Goal: Information Seeking & Learning: Learn about a topic

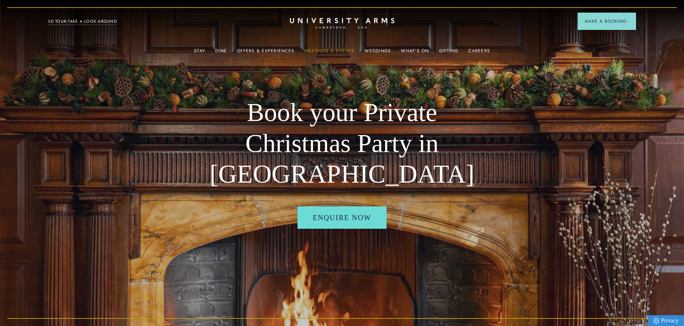
click at [342, 53] on link "Meetings & Events" at bounding box center [329, 52] width 50 height 9
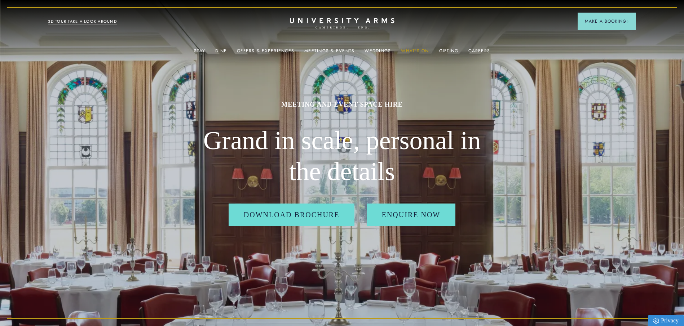
click at [406, 49] on link "What's On" at bounding box center [415, 52] width 28 height 9
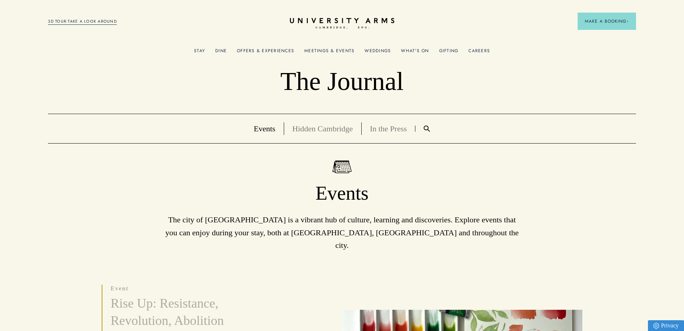
click at [278, 50] on link "Offers & Experiences" at bounding box center [265, 52] width 57 height 9
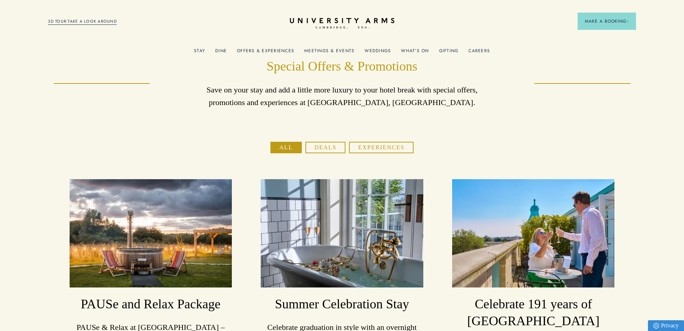
click at [334, 48] on link "Meetings & Events" at bounding box center [329, 52] width 50 height 9
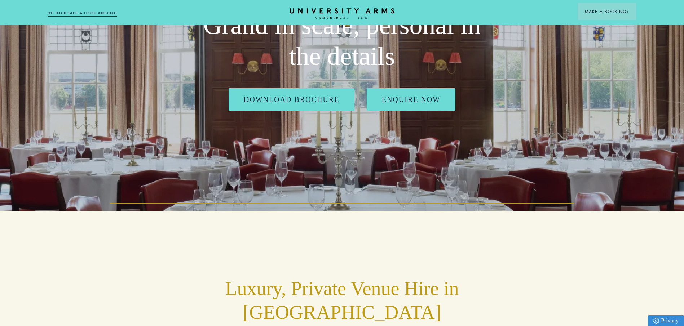
scroll to position [144, 0]
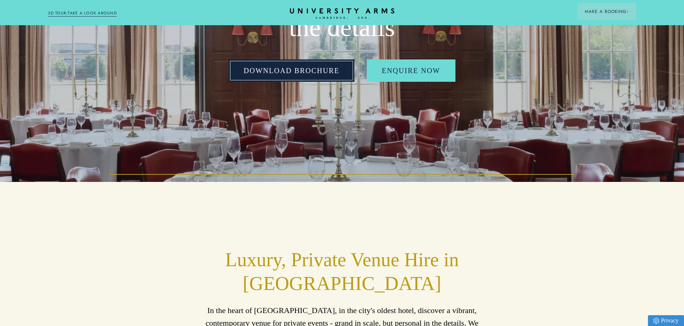
click at [304, 75] on link "Download Brochure" at bounding box center [291, 70] width 126 height 22
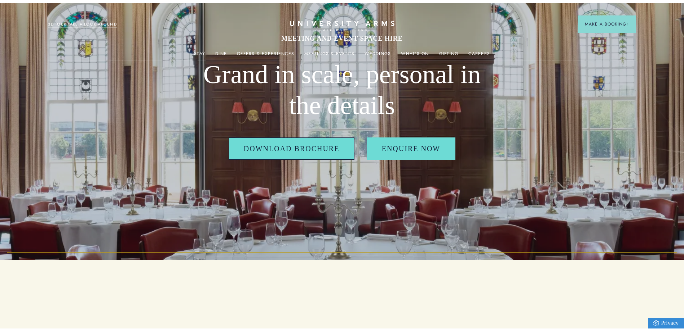
scroll to position [0, 0]
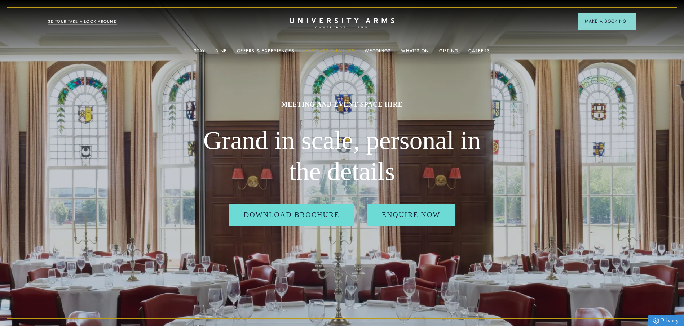
click at [331, 48] on link "Meetings & Events" at bounding box center [329, 52] width 50 height 9
click at [314, 49] on link "Meetings & Events" at bounding box center [329, 52] width 50 height 9
click at [402, 50] on link "What's On" at bounding box center [415, 52] width 28 height 9
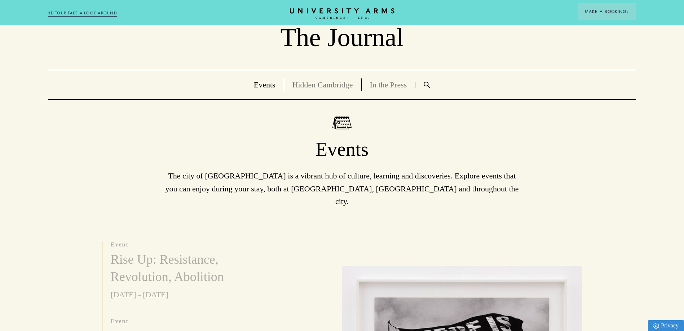
scroll to position [72, 0]
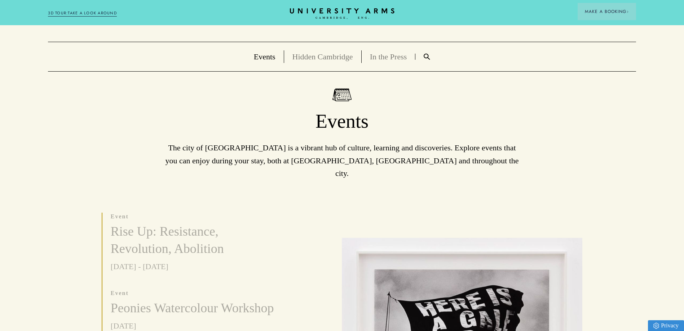
click at [426, 58] on img at bounding box center [426, 57] width 6 height 6
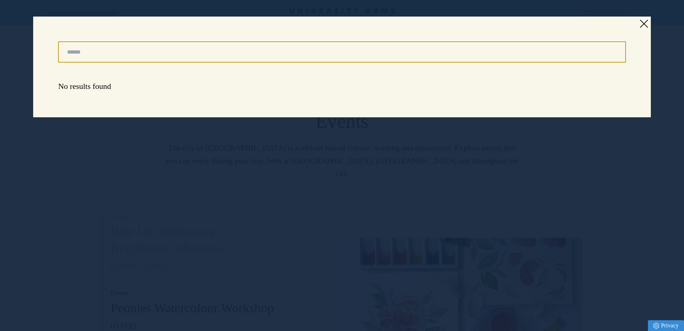
click at [123, 51] on input "Search" at bounding box center [341, 51] width 567 height 21
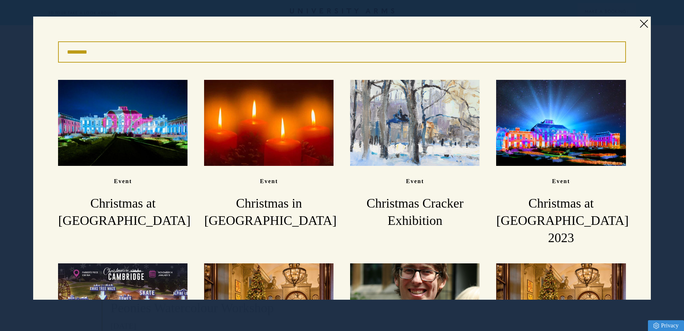
click at [85, 54] on input "*********" at bounding box center [341, 51] width 567 height 21
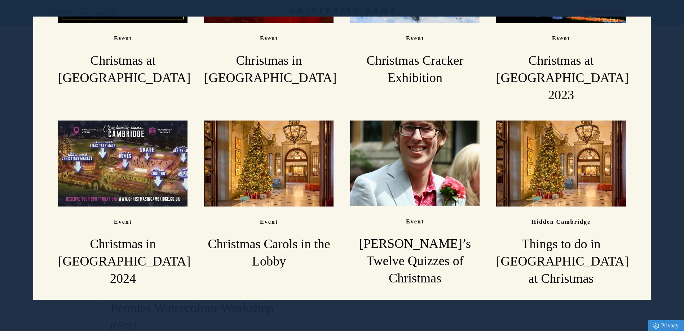
scroll to position [144, 0]
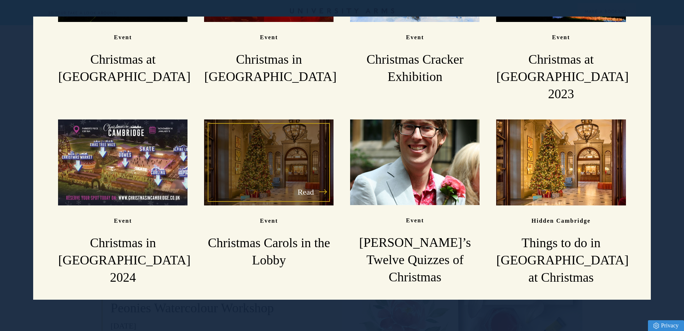
type input "*********"
click at [236, 235] on h3 "Christmas Carols in the Lobby" at bounding box center [268, 252] width 129 height 35
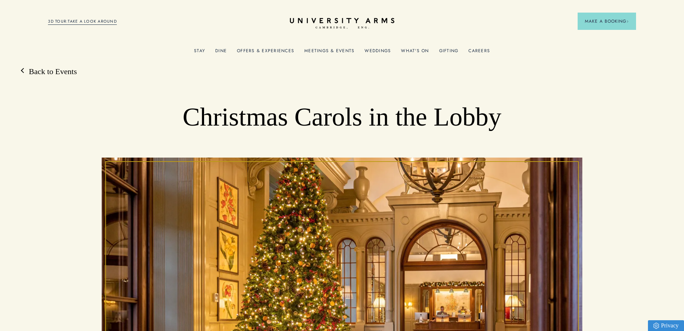
click at [340, 52] on link "Meetings & Events" at bounding box center [329, 52] width 50 height 9
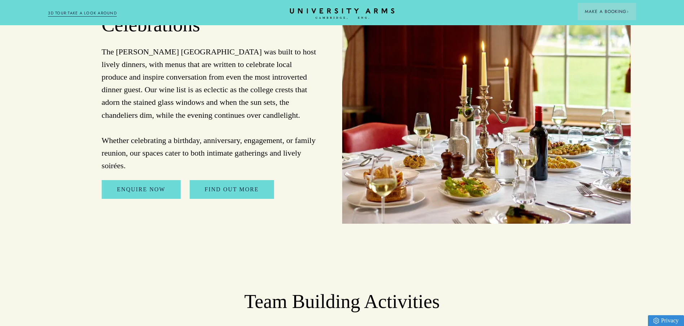
scroll to position [2162, 0]
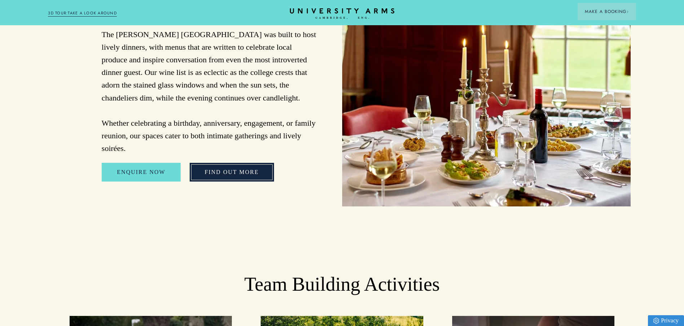
click at [248, 163] on link "FIND OUT MORE" at bounding box center [232, 172] width 84 height 19
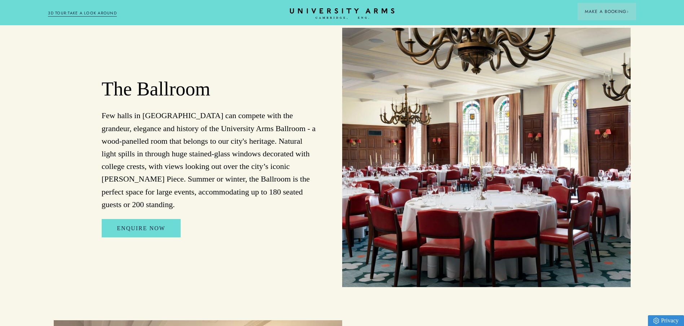
scroll to position [937, 0]
